Goal: Information Seeking & Learning: Learn about a topic

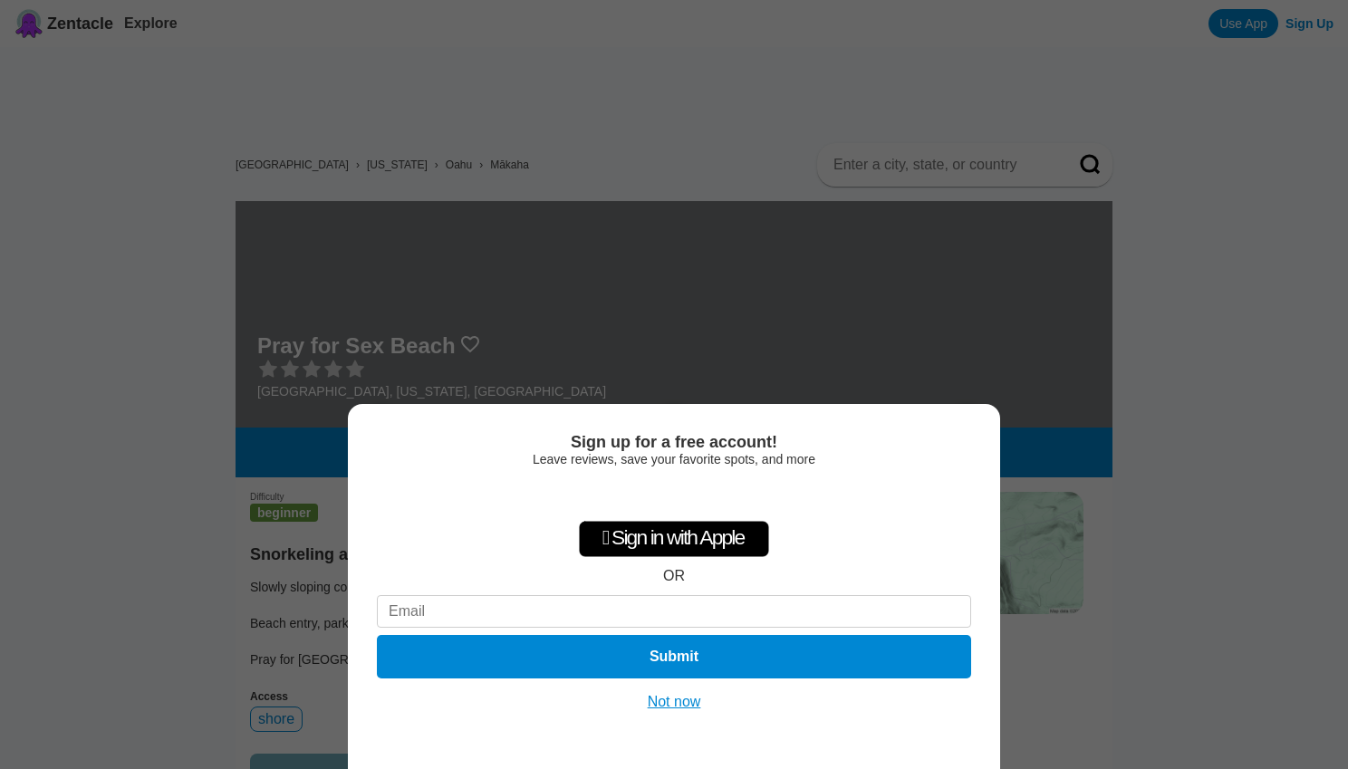
click at [883, 575] on div " Sign in with Apple OR Submit" at bounding box center [674, 582] width 594 height 208
click at [679, 700] on button "Not now" at bounding box center [674, 702] width 64 height 18
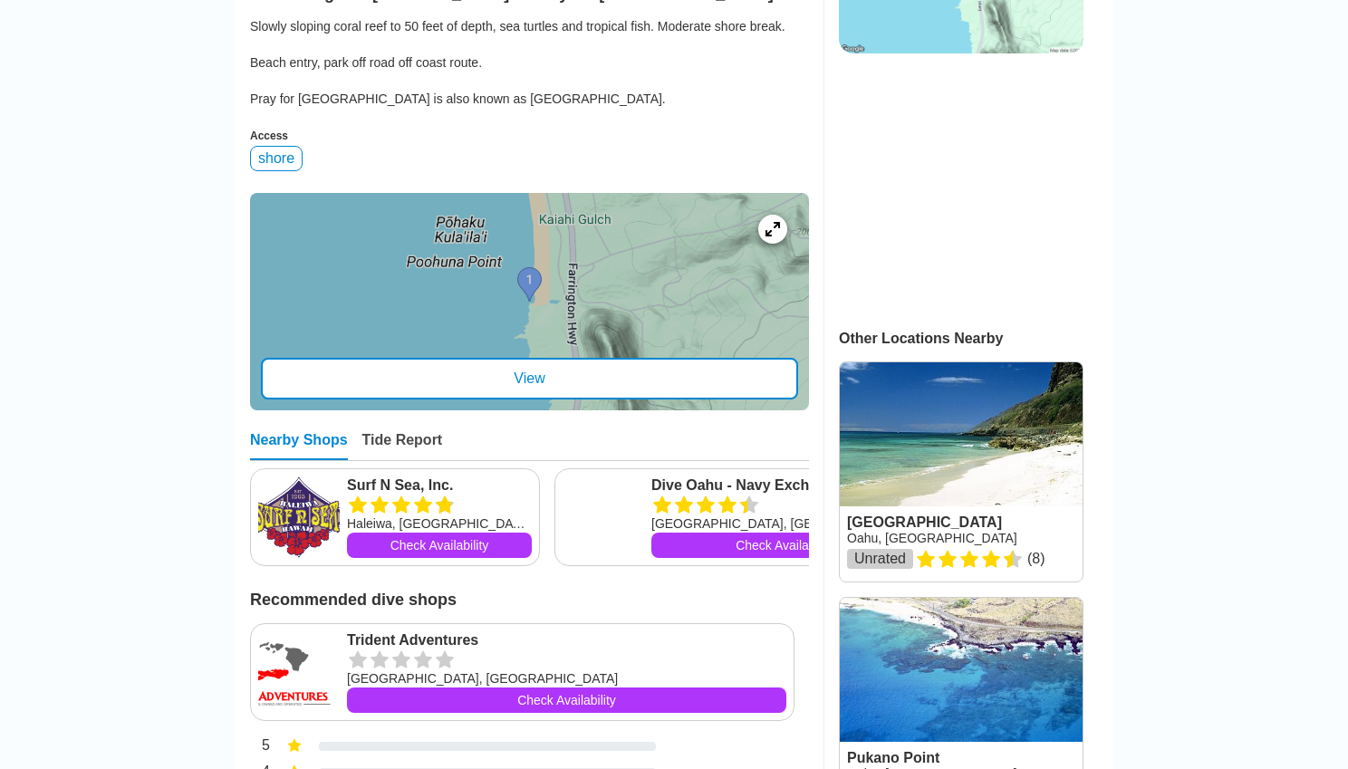
scroll to position [557, 0]
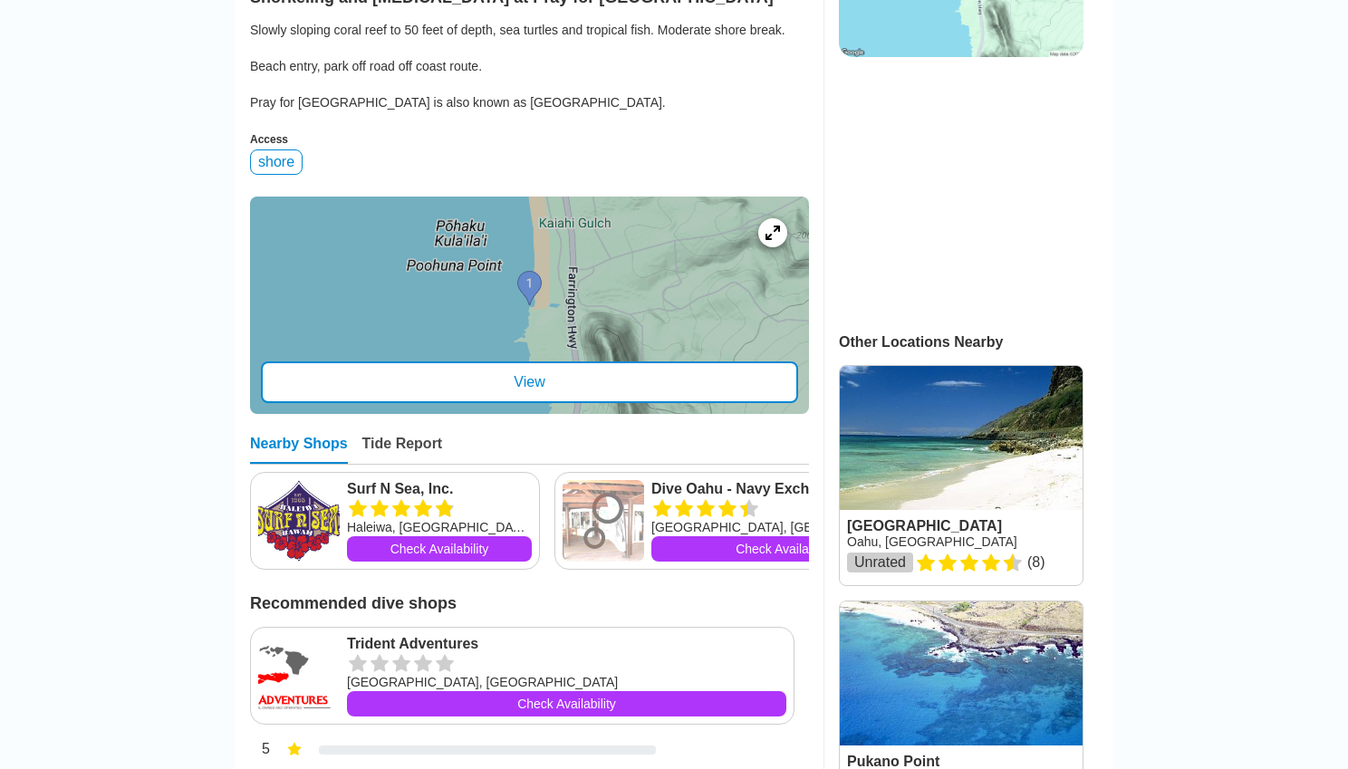
click at [868, 428] on link at bounding box center [961, 475] width 243 height 219
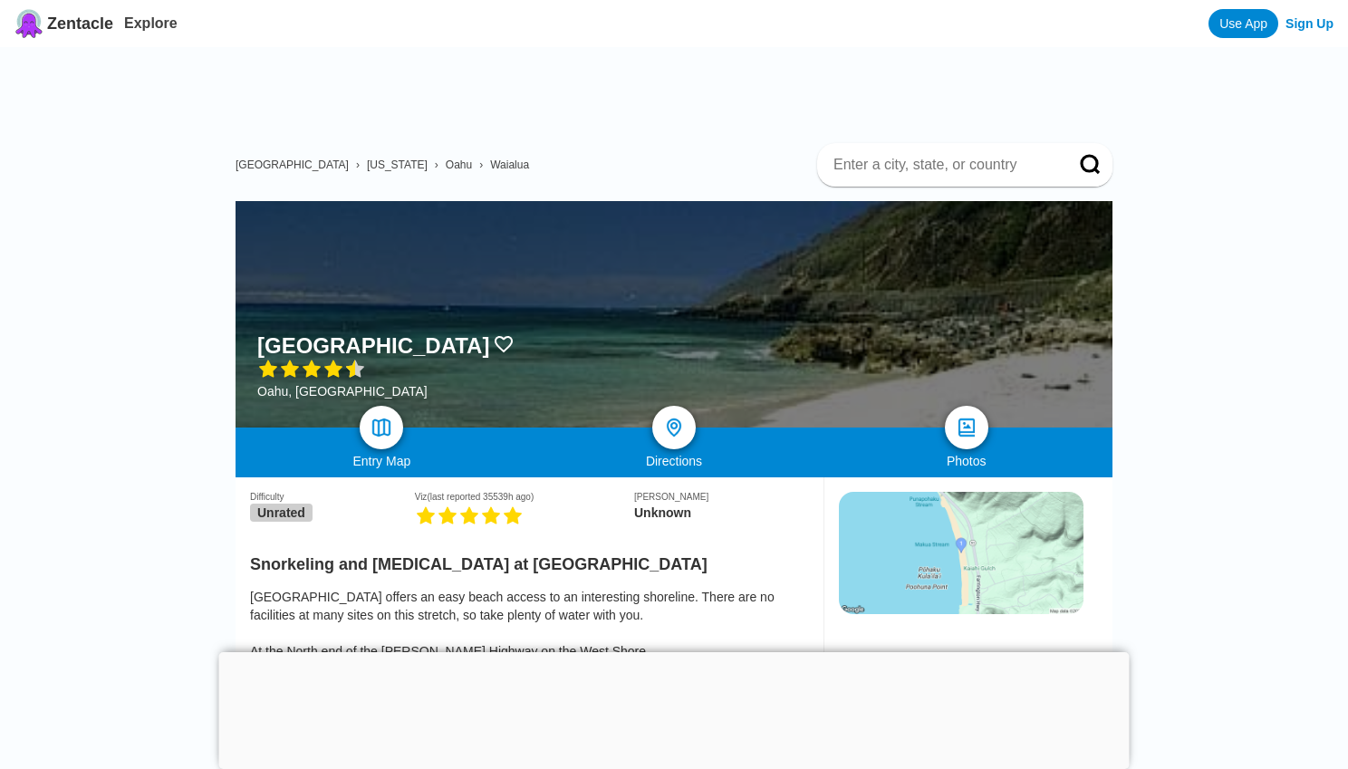
click at [994, 429] on div "Photos" at bounding box center [966, 448] width 293 height 41
click at [956, 418] on img at bounding box center [966, 428] width 26 height 26
